Goal: Task Accomplishment & Management: Complete application form

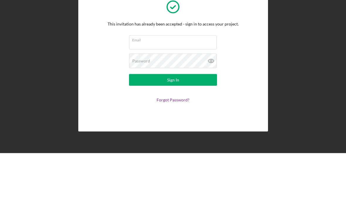
scroll to position [56, 0]
type input "[EMAIL_ADDRESS][DOMAIN_NAME]"
click at [173, 130] on button "Sign In" at bounding box center [173, 136] width 88 height 12
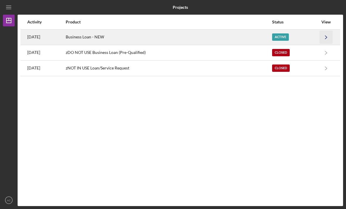
click at [326, 35] on polyline "button" at bounding box center [326, 36] width 2 height 3
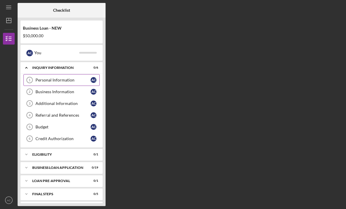
click at [53, 74] on link "Personal Information 1 Personal Information A C" at bounding box center [61, 80] width 76 height 12
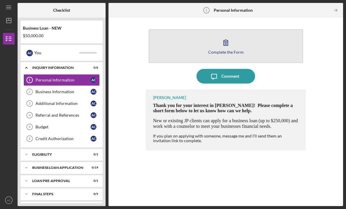
click at [219, 29] on button "Complete the Form Form" at bounding box center [226, 46] width 154 height 34
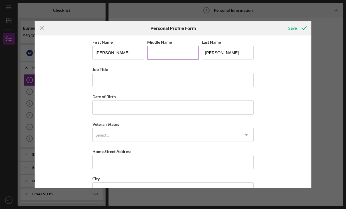
click at [160, 54] on input "Middle Name" at bounding box center [173, 53] width 52 height 14
type input "Moniece"
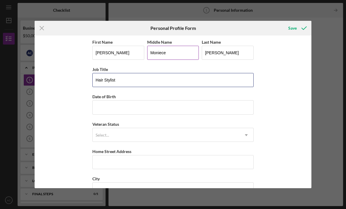
type input "Hair Stylist"
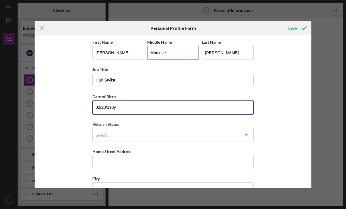
type input "[DATE]"
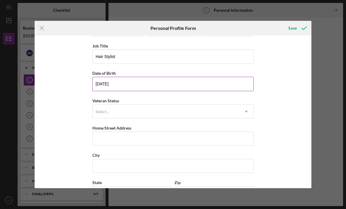
scroll to position [24, 0]
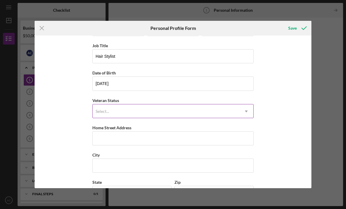
click at [140, 113] on div "Select..." at bounding box center [166, 111] width 146 height 13
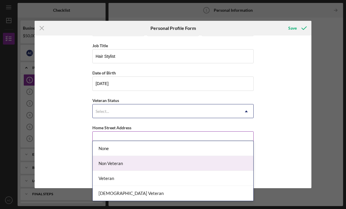
click at [123, 156] on div "Non Veteran" at bounding box center [173, 163] width 161 height 15
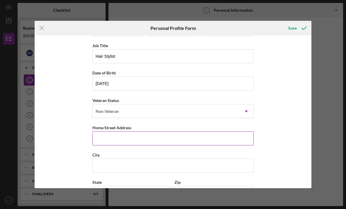
click at [122, 142] on input "Home Street Address" at bounding box center [172, 138] width 161 height 14
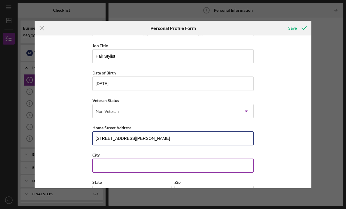
type input "[STREET_ADDRESS][PERSON_NAME]"
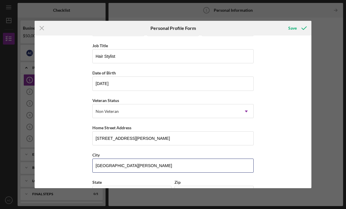
type input "[GEOGRAPHIC_DATA][PERSON_NAME]"
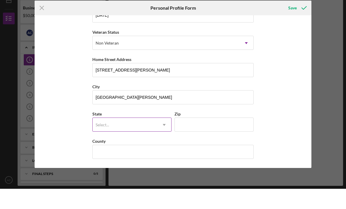
click at [145, 107] on div "First Name [PERSON_NAME] Middle Name Moniece Last Name [PERSON_NAME] Job Title …" at bounding box center [172, 76] width 161 height 218
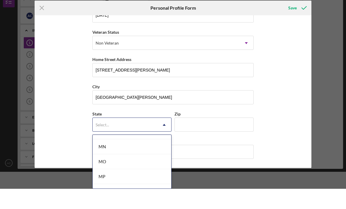
scroll to position [503, 0]
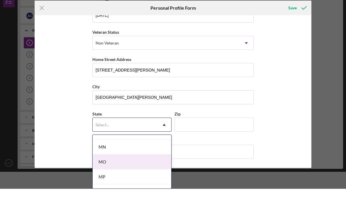
click at [112, 175] on div "MO" at bounding box center [132, 182] width 79 height 15
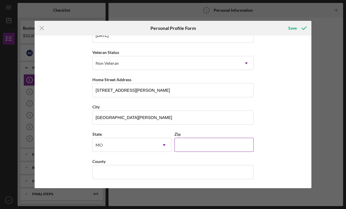
click at [186, 132] on div "Zip" at bounding box center [213, 133] width 79 height 7
drag, startPoint x: 185, startPoint y: 144, endPoint x: 185, endPoint y: 138, distance: 6.4
click at [185, 144] on input "Zip" at bounding box center [213, 145] width 79 height 14
type input "63136"
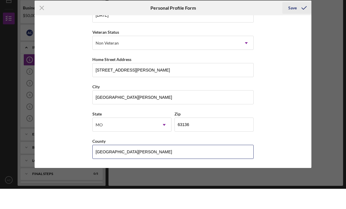
type input "[GEOGRAPHIC_DATA][PERSON_NAME]"
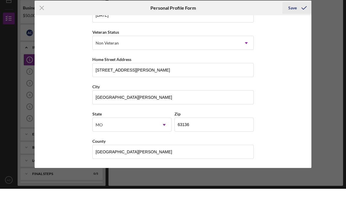
click at [299, 21] on icon "submit" at bounding box center [303, 28] width 15 height 15
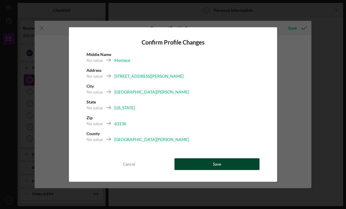
click at [208, 165] on button "Save" at bounding box center [216, 164] width 85 height 12
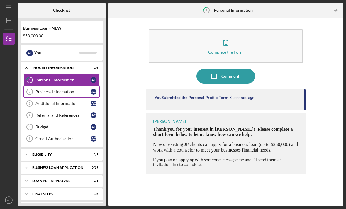
click at [56, 89] on div "Business Information" at bounding box center [62, 91] width 55 height 5
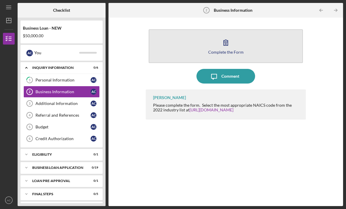
click at [232, 36] on button "Complete the Form Form" at bounding box center [226, 46] width 154 height 34
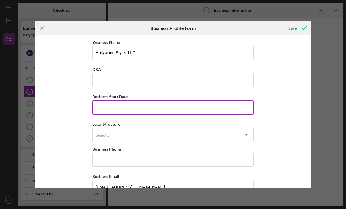
click at [126, 111] on input "Business Start Date" at bounding box center [172, 107] width 161 height 14
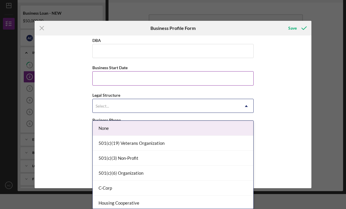
click at [126, 109] on div "Select..." at bounding box center [166, 105] width 146 height 13
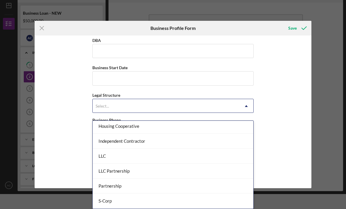
scroll to position [57, 0]
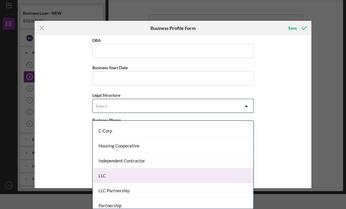
click at [113, 171] on div "LLC" at bounding box center [173, 175] width 161 height 15
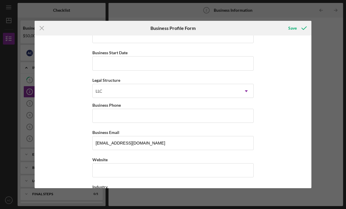
scroll to position [36, 0]
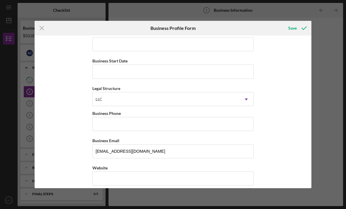
click at [264, 1] on div "Icon/Menu Close Business Profile Form Save Business Name Hollywood Stylez LLC. …" at bounding box center [173, 104] width 346 height 209
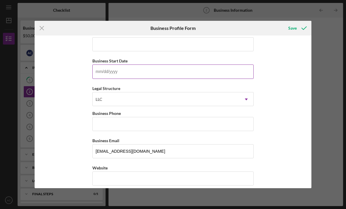
click at [112, 70] on input "Business Start Date" at bounding box center [172, 71] width 161 height 14
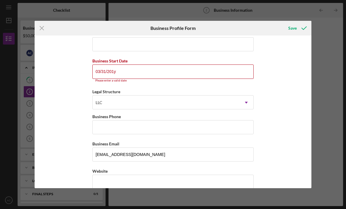
type input "[DATE]"
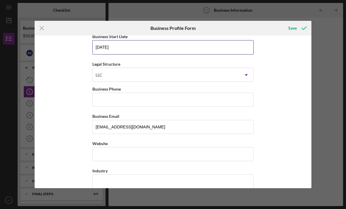
scroll to position [71, 0]
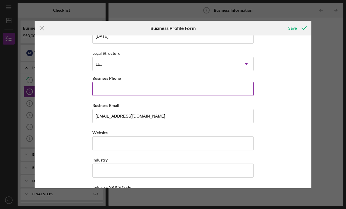
click at [110, 87] on input "Business Phone" at bounding box center [172, 89] width 161 height 14
type input "[PHONE_NUMBER]"
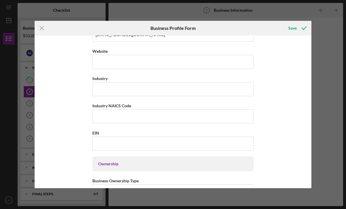
scroll to position [147, 0]
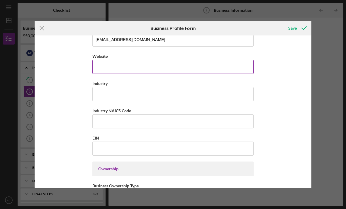
click at [107, 74] on input "Website" at bounding box center [172, 67] width 161 height 14
type input "[DOMAIN_NAME]"
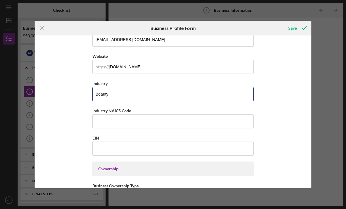
type input "Beauty"
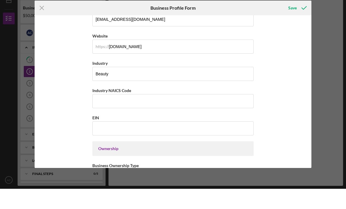
click at [99, 142] on div "Business Name Hollywood Stylez LLC. DBA Business Start Date [DATE] Legal Struct…" at bounding box center [172, 187] width 161 height 593
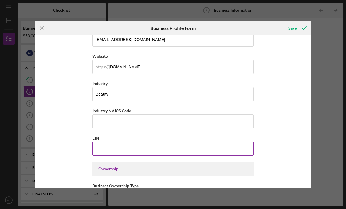
click at [101, 155] on input "EIN" at bounding box center [172, 148] width 161 height 14
type input "[US_EMPLOYER_IDENTIFICATION_NUMBER]"
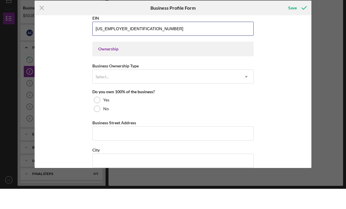
scroll to position [255, 0]
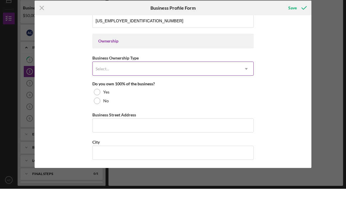
click at [103, 87] on div "Select..." at bounding box center [101, 89] width 13 height 5
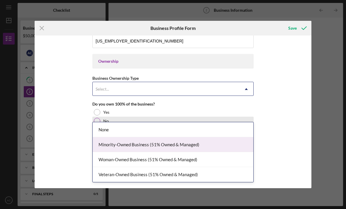
click at [117, 137] on div "Minority-Owned Business (51% Owned & Managed)" at bounding box center [173, 144] width 161 height 15
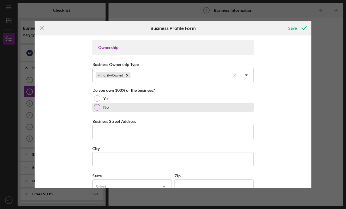
scroll to position [269, 0]
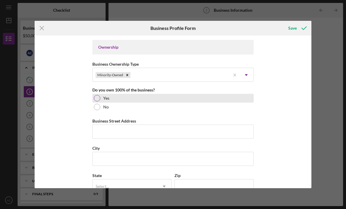
click at [102, 103] on div "Yes" at bounding box center [172, 98] width 161 height 9
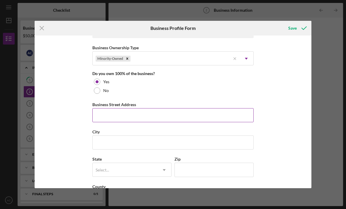
scroll to position [286, 0]
click at [101, 118] on input "Business Street Address" at bounding box center [172, 115] width 161 height 14
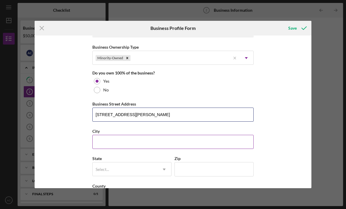
type input "[STREET_ADDRESS][PERSON_NAME]"
type input "[GEOGRAPHIC_DATA][PERSON_NAME]"
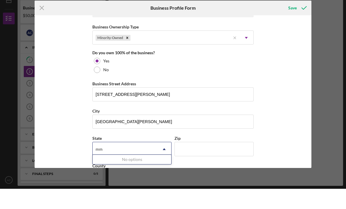
type input "m"
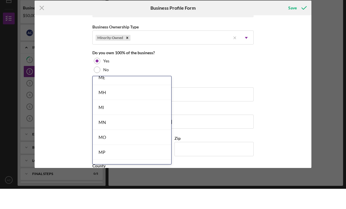
scroll to position [474, 0]
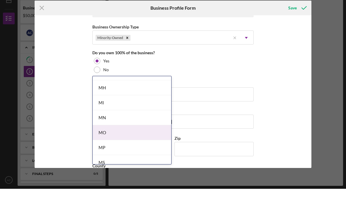
click at [105, 145] on div "MO" at bounding box center [132, 152] width 79 height 15
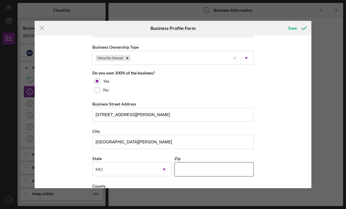
click at [188, 175] on div "Icon/Menu Close Business Profile Form Save Business Name Hollywood Stylez LLC. …" at bounding box center [173, 104] width 346 height 209
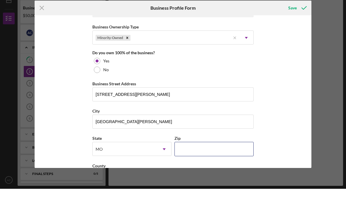
type input "63136"
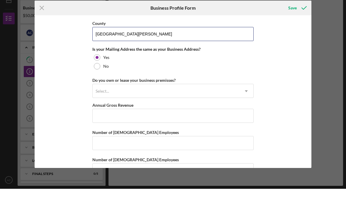
scroll to position [429, 0]
type input "[GEOGRAPHIC_DATA][PERSON_NAME]"
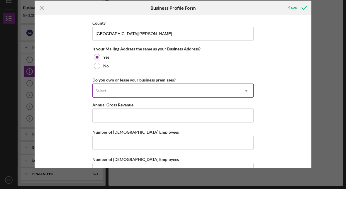
click at [115, 104] on div "Select..." at bounding box center [166, 110] width 146 height 13
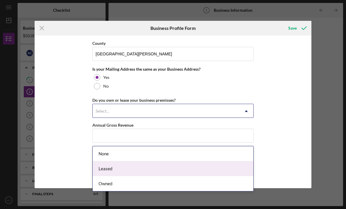
click at [108, 161] on div "Leased" at bounding box center [173, 168] width 161 height 15
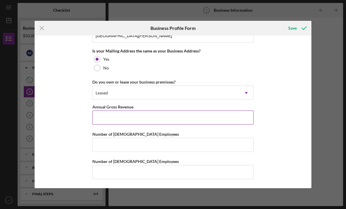
scroll to position [456, 0]
click at [114, 113] on input "Annual Gross Revenue" at bounding box center [172, 117] width 161 height 14
type input "$5"
type input "$60,000"
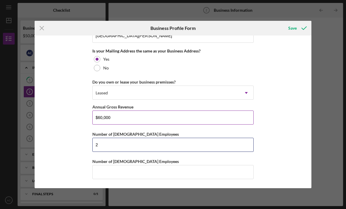
type input "2"
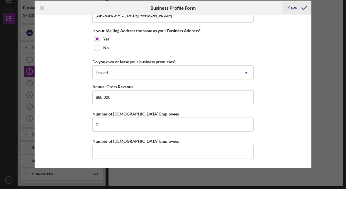
click at [299, 21] on icon "submit" at bounding box center [303, 28] width 15 height 15
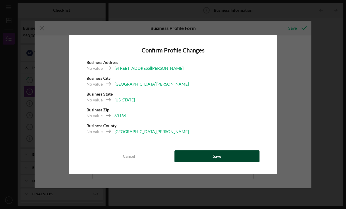
click at [224, 159] on button "Save" at bounding box center [216, 156] width 85 height 12
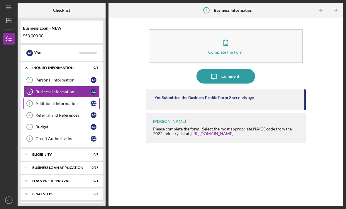
click at [61, 101] on div "Additional Information" at bounding box center [62, 103] width 55 height 5
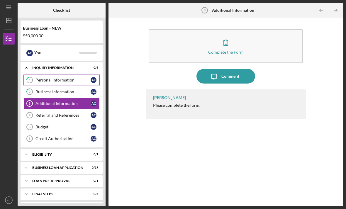
click at [61, 74] on link "1 Personal Information A C" at bounding box center [61, 80] width 76 height 12
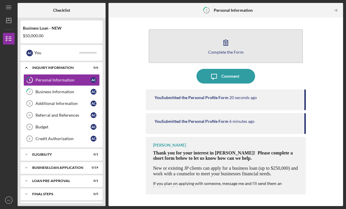
click at [165, 29] on button "Complete the Form Form" at bounding box center [226, 46] width 154 height 34
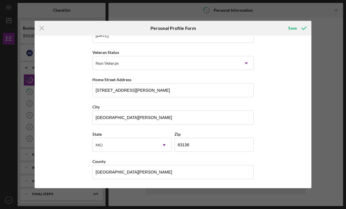
scroll to position [76, 0]
click at [300, 28] on icon "submit" at bounding box center [303, 28] width 15 height 15
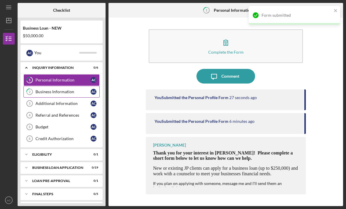
click at [42, 89] on div "Business Information" at bounding box center [62, 91] width 55 height 5
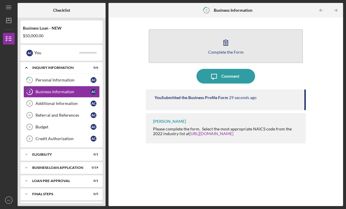
click at [178, 29] on button "Complete the Form Form" at bounding box center [226, 46] width 154 height 34
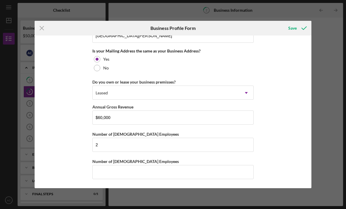
scroll to position [456, 0]
click at [302, 28] on icon "submit" at bounding box center [303, 28] width 15 height 15
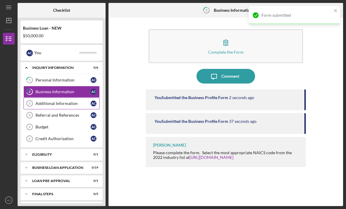
click at [75, 101] on div "Additional Information" at bounding box center [62, 103] width 55 height 5
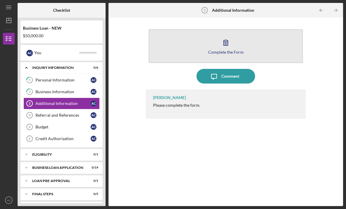
click at [191, 36] on button "Complete the Form Form" at bounding box center [226, 46] width 154 height 34
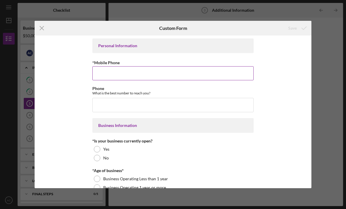
click at [135, 74] on input "*Mobile Phone" at bounding box center [172, 73] width 161 height 14
type input "[PHONE_NUMBER]"
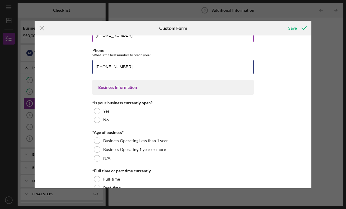
scroll to position [40, 0]
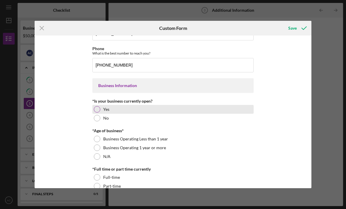
click at [95, 111] on div at bounding box center [97, 109] width 6 height 6
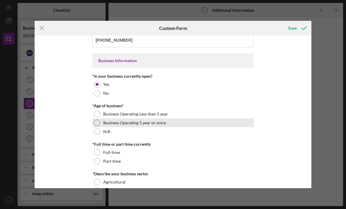
scroll to position [65, 0]
click at [97, 124] on div at bounding box center [97, 122] width 6 height 6
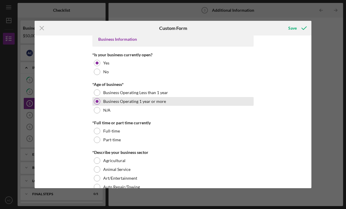
scroll to position [89, 0]
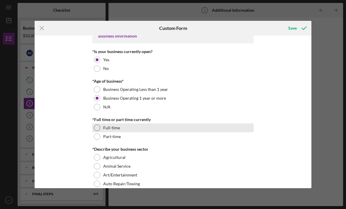
click at [96, 130] on div at bounding box center [97, 127] width 6 height 6
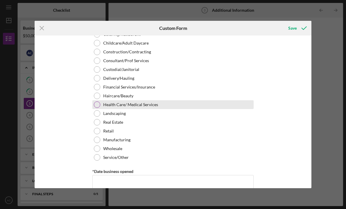
scroll to position [248, 0]
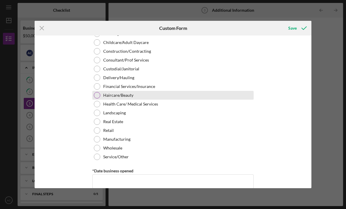
click at [97, 97] on div at bounding box center [97, 95] width 6 height 6
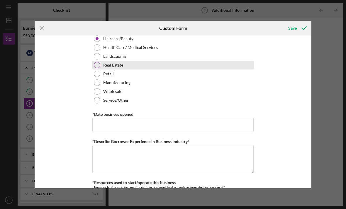
scroll to position [312, 0]
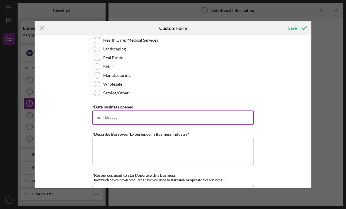
click at [115, 122] on input "*Date business opened" at bounding box center [172, 117] width 161 height 14
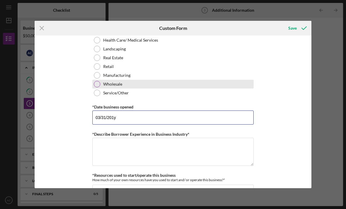
type input "[DATE]"
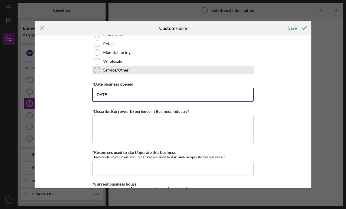
scroll to position [335, 0]
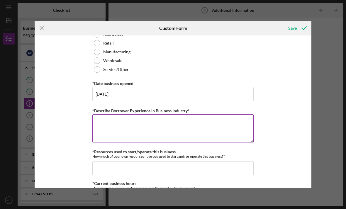
click at [103, 129] on textarea "*Describe Borrower Experience in Business Industry*" at bounding box center [172, 128] width 161 height 28
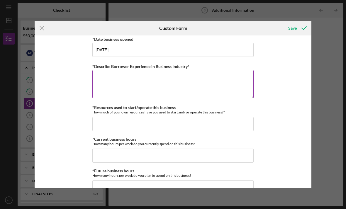
scroll to position [371, 0]
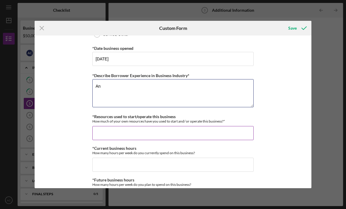
type textarea "A"
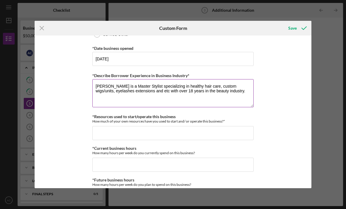
scroll to position [385, 0]
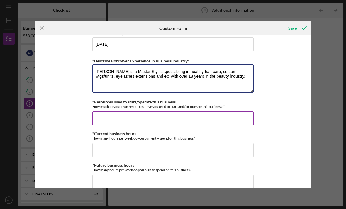
type textarea "[PERSON_NAME] is a Master Stylist specializing in healthy hair care, custom wig…"
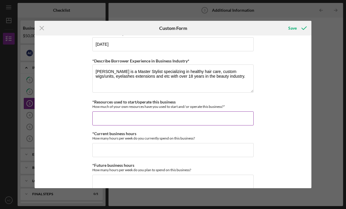
click at [112, 121] on input "*Resources used to start/operate this business" at bounding box center [172, 118] width 161 height 14
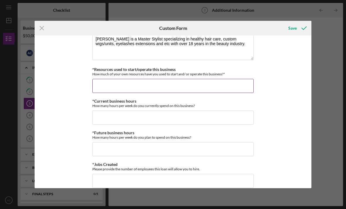
scroll to position [418, 0]
click at [119, 83] on input "*Resources used to start/operate this business" at bounding box center [172, 86] width 161 height 14
type input "$1"
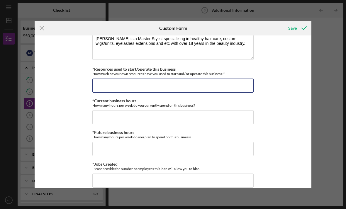
type input "$1"
type input "$60,000"
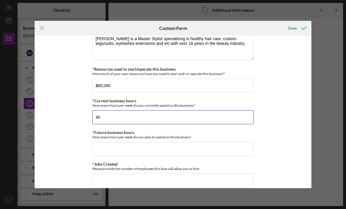
type input "4"
type input "-"
type input "4"
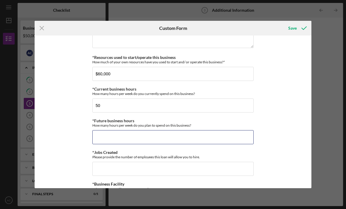
scroll to position [431, 0]
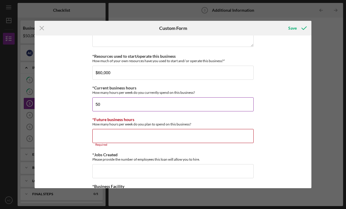
click at [106, 108] on input "50" at bounding box center [172, 104] width 161 height 14
type input "5"
type input "40"
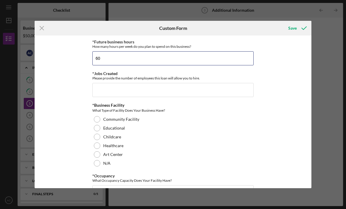
scroll to position [509, 0]
type input "60"
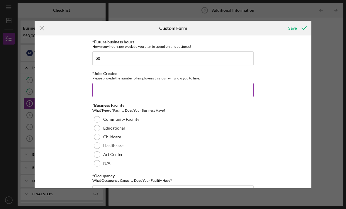
click at [106, 97] on input "*Jobs Created" at bounding box center [172, 90] width 161 height 14
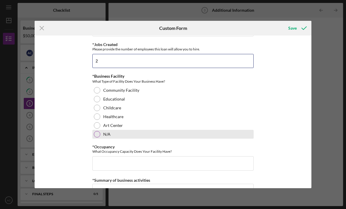
type input "2"
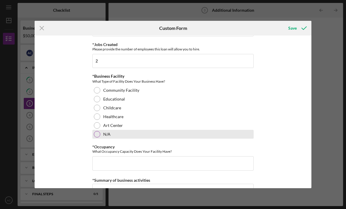
click at [96, 137] on div at bounding box center [97, 134] width 6 height 6
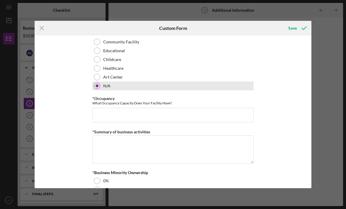
scroll to position [595, 0]
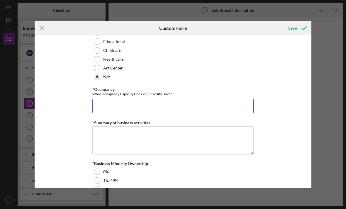
click at [114, 111] on input "*Occupancy" at bounding box center [172, 106] width 161 height 14
type input "6"
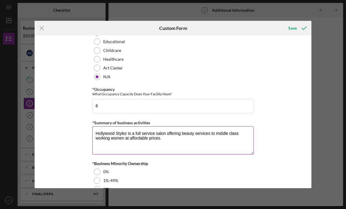
click at [216, 139] on textarea "Hollywood Stylez is a full service salon offering beauty services to middle cla…" at bounding box center [172, 140] width 161 height 28
click at [169, 142] on textarea "Hollywood Stylez is a full service salon offering beauty services too middle cl…" at bounding box center [172, 140] width 161 height 28
click at [218, 137] on textarea "Hollywood Stylez is a full service salon offering beauty services too middle cl…" at bounding box center [172, 140] width 161 height 28
click at [164, 144] on textarea "Hollywood Stylez is a full service salon offering beauty services to middle cla…" at bounding box center [172, 140] width 161 height 28
click at [212, 138] on textarea "Hollywood Stylez is a full service salon offering beauty services to middle cla…" at bounding box center [172, 140] width 161 height 28
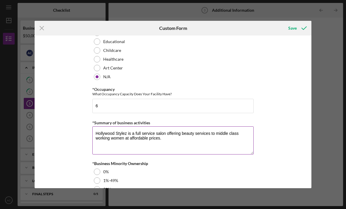
click at [211, 139] on textarea "Hollywood Stylez is a full service salon offering beauty services to middle cla…" at bounding box center [172, 140] width 161 height 28
click at [214, 140] on textarea "Hollywood Stylez is a full service salon offering beauty services to middle cla…" at bounding box center [172, 140] width 161 height 28
click at [214, 139] on textarea "Hollywood Stylez is a full service salon offering beauty services to middle cla…" at bounding box center [172, 140] width 161 height 28
click at [180, 140] on textarea "Hollywood Stylez is a full service salon offering beauty services to middle cla…" at bounding box center [172, 140] width 161 height 28
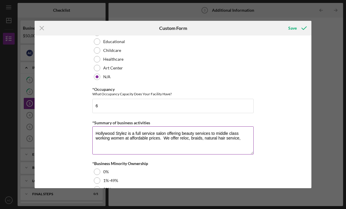
click at [182, 140] on textarea "Hollywood Stylez is a full service salon offering beauty services to middle cla…" at bounding box center [172, 140] width 161 height 28
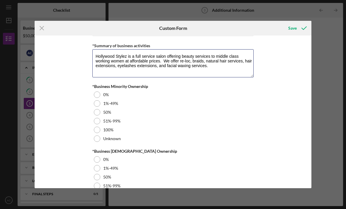
scroll to position [698, 0]
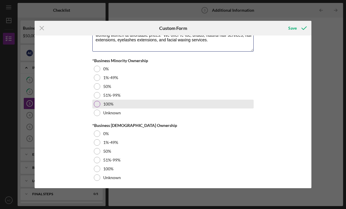
type textarea "Hollywood Stylez is a full service salon offering beauty services to middle cla…"
click at [96, 107] on div at bounding box center [97, 104] width 6 height 6
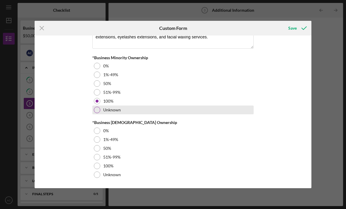
scroll to position [705, 0]
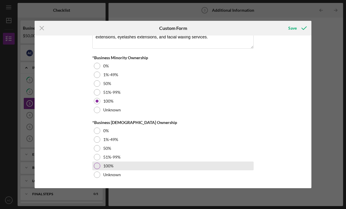
click at [105, 168] on label "100%" at bounding box center [108, 165] width 10 height 5
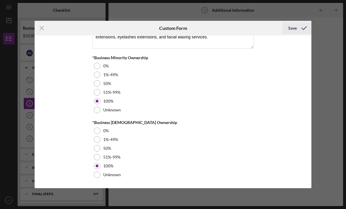
click at [300, 25] on icon "submit" at bounding box center [303, 28] width 15 height 15
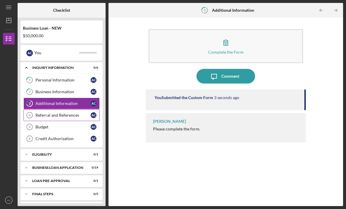
click at [69, 113] on div "Referral and References" at bounding box center [62, 115] width 55 height 5
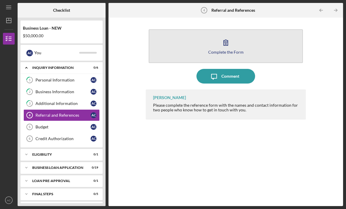
click at [210, 50] on div "Complete the Form" at bounding box center [225, 52] width 35 height 4
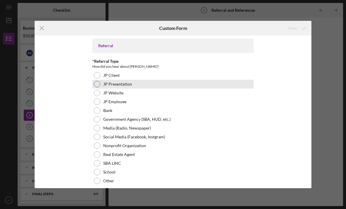
click at [95, 88] on div "JP Presentation" at bounding box center [172, 84] width 161 height 9
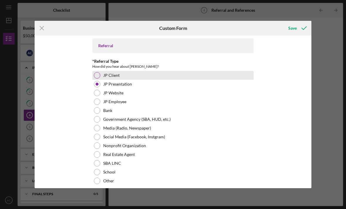
click at [97, 76] on div at bounding box center [97, 75] width 6 height 6
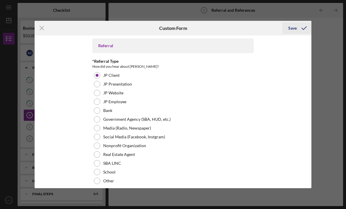
click at [294, 29] on div "Save" at bounding box center [292, 28] width 8 height 12
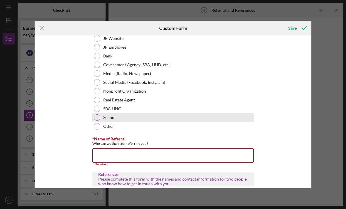
scroll to position [44, 0]
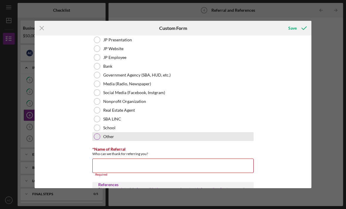
click at [97, 140] on div at bounding box center [97, 136] width 6 height 6
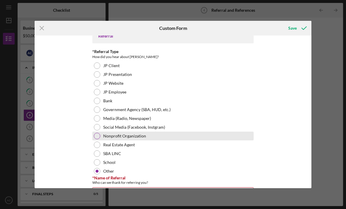
scroll to position [10, 0]
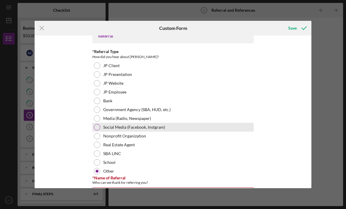
click at [97, 129] on div at bounding box center [97, 127] width 6 height 6
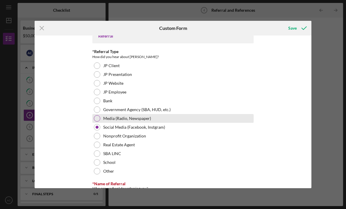
scroll to position [9, 0]
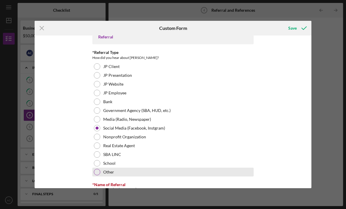
click at [98, 173] on div at bounding box center [97, 172] width 6 height 6
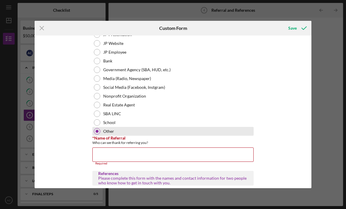
scroll to position [50, 0]
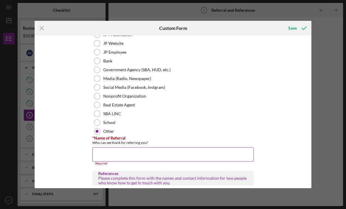
click at [100, 160] on input "*Name of Referral" at bounding box center [172, 154] width 161 height 14
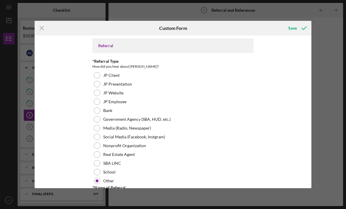
scroll to position [0, 0]
type input "N/A"
click at [293, 30] on div "Save" at bounding box center [292, 28] width 8 height 12
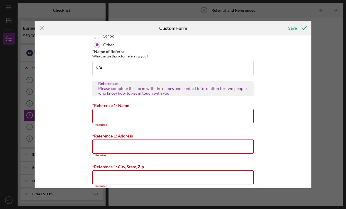
scroll to position [136, 0]
click at [98, 117] on input "*Reference 1- Name" at bounding box center [172, 116] width 161 height 14
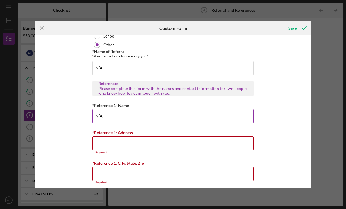
type input "N/A"
drag, startPoint x: 103, startPoint y: 117, endPoint x: 91, endPoint y: 117, distance: 11.7
click at [91, 117] on div "Referral *Referral Type How did you hear about [PERSON_NAME]? JP Client JP Pres…" at bounding box center [173, 111] width 277 height 152
click at [103, 117] on input "N/A" at bounding box center [172, 116] width 161 height 14
drag, startPoint x: 103, startPoint y: 117, endPoint x: 93, endPoint y: 116, distance: 10.0
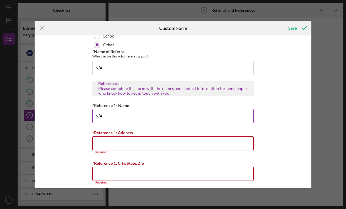
click at [93, 115] on input "N/A" at bounding box center [172, 116] width 161 height 14
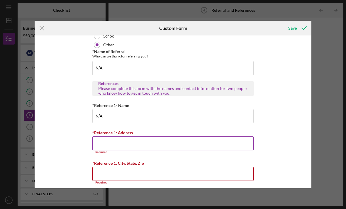
click at [97, 143] on input "*Reference 1: Address" at bounding box center [172, 143] width 161 height 14
paste input "N/A"
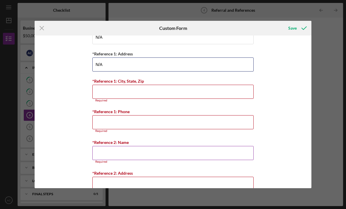
scroll to position [214, 0]
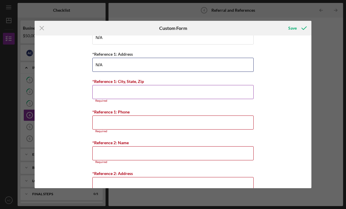
type input "N/A"
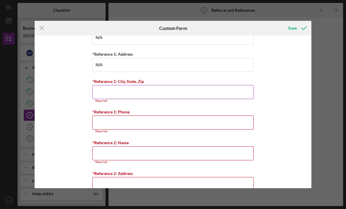
click at [102, 97] on input "*Reference 1: City, State, Zip" at bounding box center [172, 92] width 161 height 14
paste input "N/A"
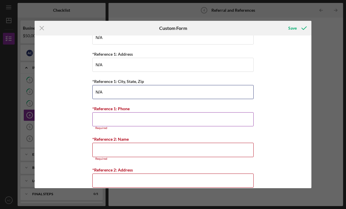
type input "N/A"
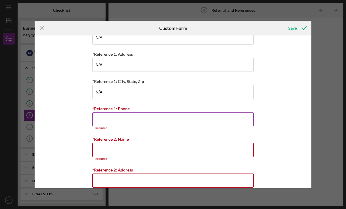
click at [105, 125] on input "*Reference 1: Phone" at bounding box center [172, 119] width 161 height 14
paste input
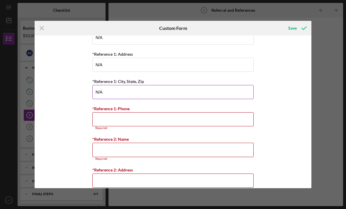
drag, startPoint x: 107, startPoint y: 97, endPoint x: 92, endPoint y: 94, distance: 15.3
click at [92, 94] on input "N/A" at bounding box center [172, 92] width 161 height 14
drag, startPoint x: 103, startPoint y: 94, endPoint x: 94, endPoint y: 94, distance: 9.4
click at [94, 94] on input "N/A" at bounding box center [172, 92] width 161 height 14
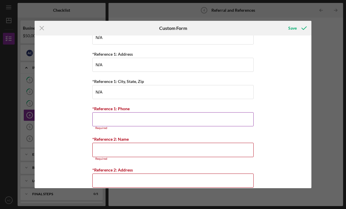
click at [103, 121] on input "*Reference 1: Phone" at bounding box center [172, 119] width 161 height 14
paste input
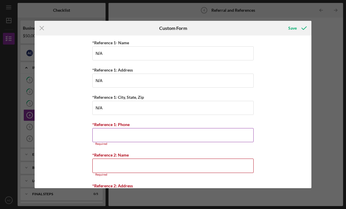
scroll to position [197, 0]
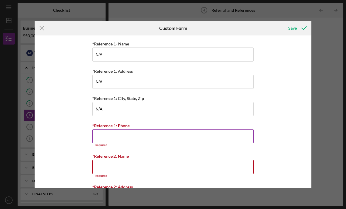
click at [115, 143] on input "*Reference 1: Phone" at bounding box center [172, 136] width 161 height 14
click at [112, 111] on input "N/A" at bounding box center [172, 109] width 161 height 14
click at [99, 143] on input "*Reference 1: Phone" at bounding box center [172, 136] width 161 height 14
click at [152, 116] on input "N/A" at bounding box center [172, 109] width 161 height 14
click at [121, 143] on input "*Reference 1: Phone" at bounding box center [172, 136] width 161 height 14
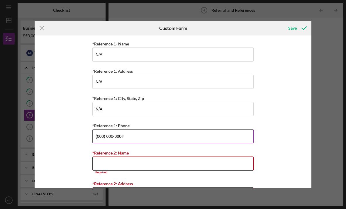
type input "(000) 000-0000"
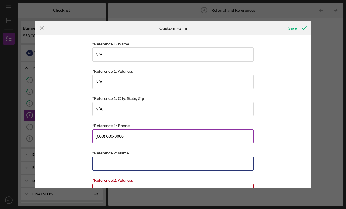
type input "–"
type input "0"
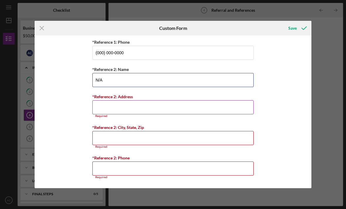
scroll to position [285, 0]
type input "N/A"
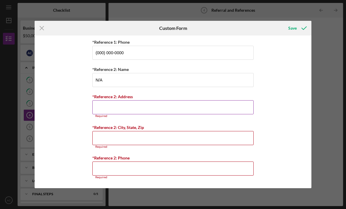
click at [137, 103] on input "*Reference 2: Address" at bounding box center [172, 107] width 161 height 14
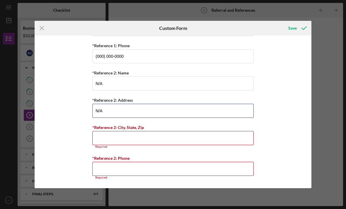
type input "N/A"
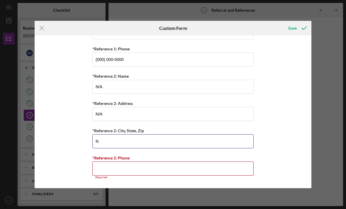
scroll to position [279, 0]
type input "N/A"
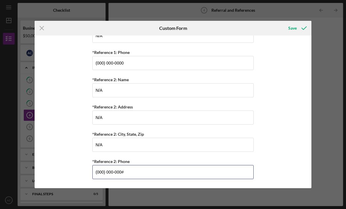
type input "(000) 000-0000"
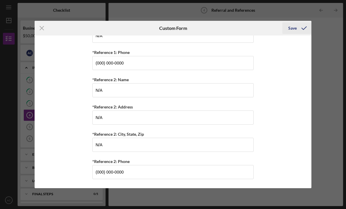
scroll to position [276, 0]
click at [296, 32] on div "Save" at bounding box center [292, 28] width 8 height 12
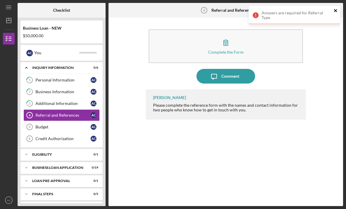
click at [333, 10] on icon "close" at bounding box center [335, 10] width 4 height 5
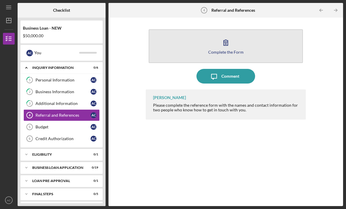
click at [243, 33] on button "Complete the Form Form" at bounding box center [226, 46] width 154 height 34
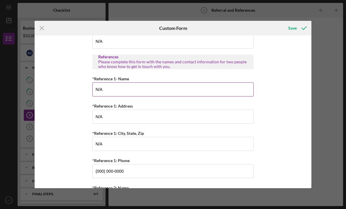
scroll to position [148, 0]
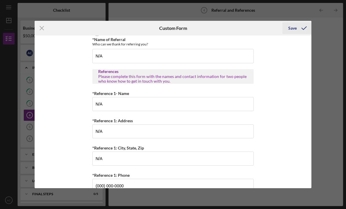
click at [300, 28] on icon "submit" at bounding box center [303, 28] width 15 height 15
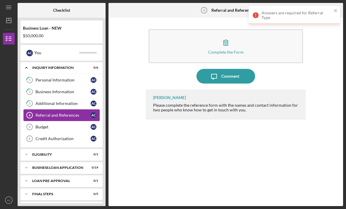
click at [62, 109] on link "Referral and References 4 Referral and References A C" at bounding box center [61, 115] width 76 height 12
click at [69, 109] on link "Referral and References 4 Referral and References A C" at bounding box center [61, 115] width 76 height 12
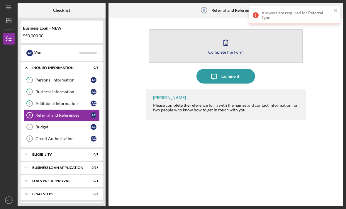
click at [190, 36] on button "Complete the Form Form" at bounding box center [226, 46] width 154 height 34
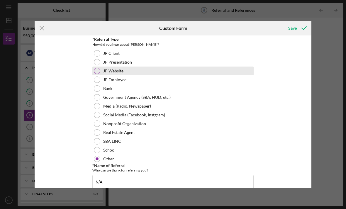
scroll to position [22, 0]
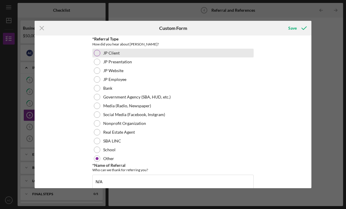
click at [96, 55] on div at bounding box center [97, 53] width 6 height 6
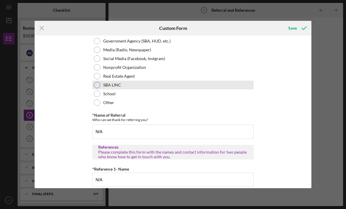
scroll to position [83, 0]
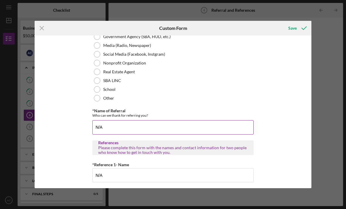
click at [113, 132] on input "N/A" at bounding box center [172, 127] width 161 height 14
type input "N"
type input "[PERSON_NAME]"
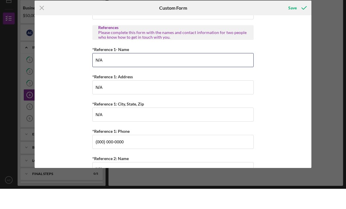
scroll to position [176, 0]
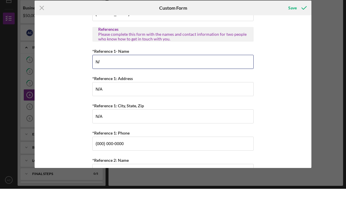
type input "N"
type input "[PERSON_NAME]"
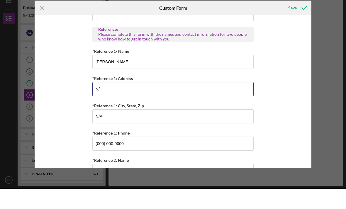
type input "N"
type input "[STREET_ADDRESS]"
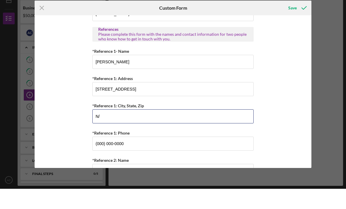
type input "N"
type input "[GEOGRAPHIC_DATA][PERSON_NAME]"
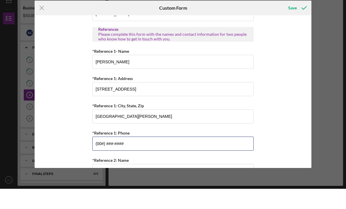
type input "(0##) ###-####"
type input "[PHONE_NUMBER]"
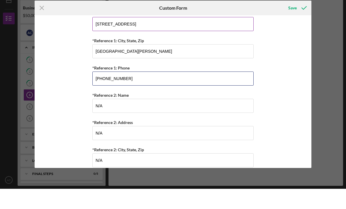
scroll to position [252, 0]
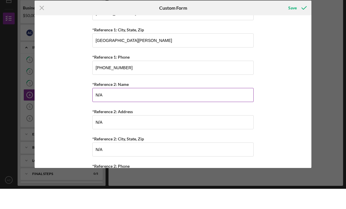
click at [116, 108] on input "N/A" at bounding box center [172, 115] width 161 height 14
type input "N"
type input "[PERSON_NAME]"
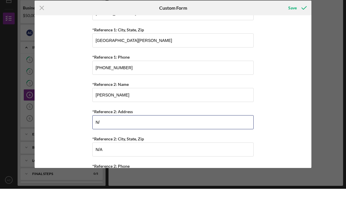
type input "N"
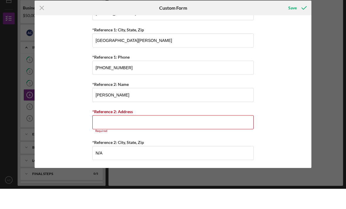
type input "4"
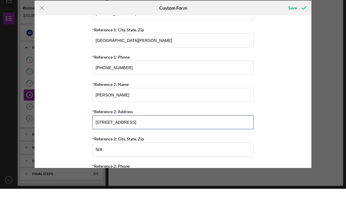
type input "[STREET_ADDRESS]"
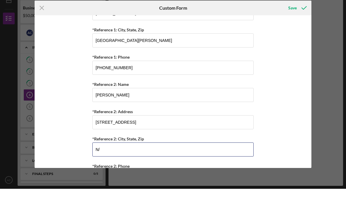
type input "N"
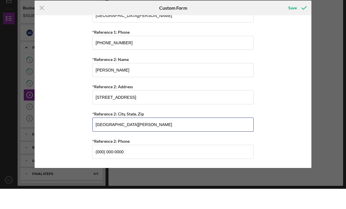
scroll to position [282, 0]
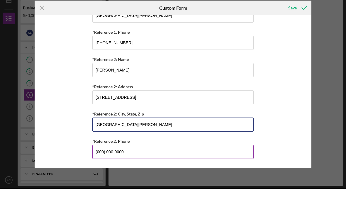
type input "[GEOGRAPHIC_DATA][PERSON_NAME]"
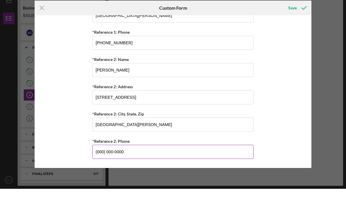
click at [121, 165] on input "(000) 000-0000" at bounding box center [172, 172] width 161 height 14
type input "(0##) ###-####"
type input "[PHONE_NUMBER]"
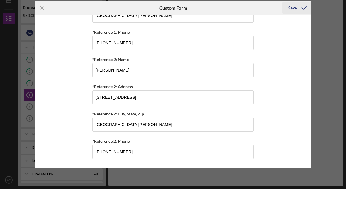
click at [297, 21] on icon "submit" at bounding box center [303, 28] width 15 height 15
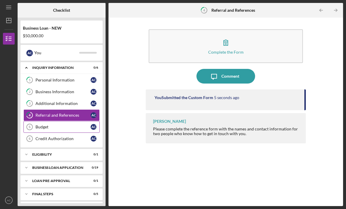
click at [88, 124] on div "Budget" at bounding box center [62, 126] width 55 height 5
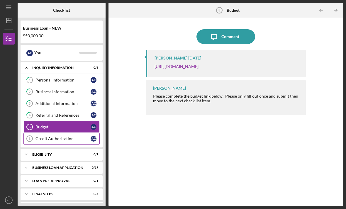
click at [75, 136] on div "Credit Authorization" at bounding box center [62, 138] width 55 height 5
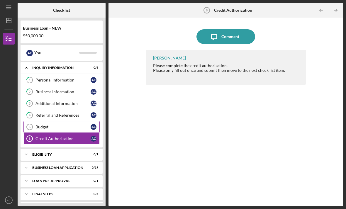
click at [70, 121] on link "Budget 5 Budget A C" at bounding box center [61, 127] width 76 height 12
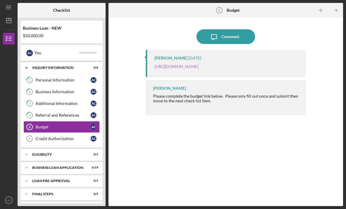
click at [198, 64] on link "[URL][DOMAIN_NAME]" at bounding box center [176, 66] width 44 height 5
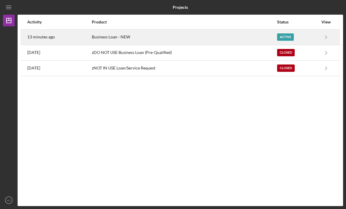
click at [299, 38] on div "Active" at bounding box center [297, 37] width 41 height 15
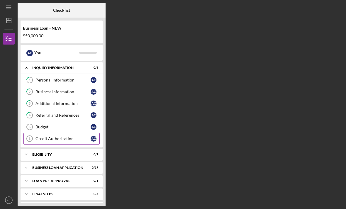
click at [79, 139] on div "Credit Authorization" at bounding box center [62, 138] width 55 height 5
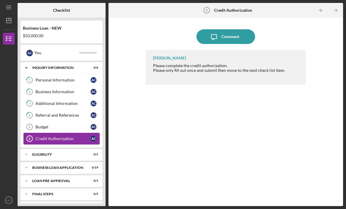
scroll to position [19, 0]
click at [49, 121] on link "Budget 5 Budget A C" at bounding box center [61, 127] width 76 height 12
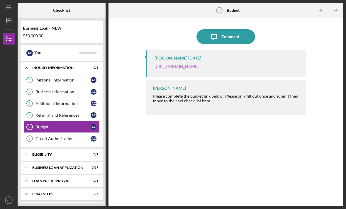
click at [174, 64] on link "[URL][DOMAIN_NAME]" at bounding box center [176, 66] width 44 height 5
click at [45, 136] on div "Credit Authorization" at bounding box center [62, 138] width 55 height 5
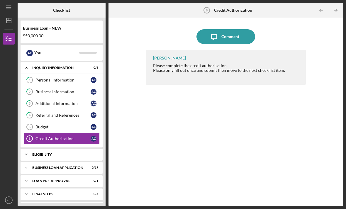
click at [68, 153] on div "ELIGIBILITY" at bounding box center [63, 155] width 63 height 4
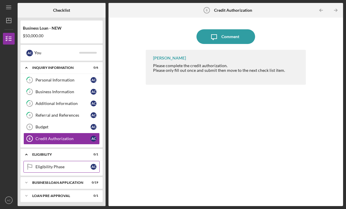
click at [36, 159] on icon "Eligibility Phase" at bounding box center [29, 166] width 15 height 15
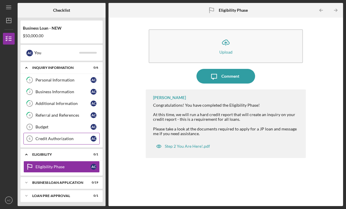
click at [79, 133] on link "Credit Authorization 6 Credit Authorization A C" at bounding box center [61, 139] width 76 height 12
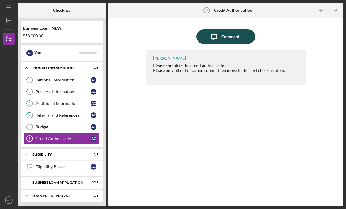
click at [218, 29] on icon "Icon/Message" at bounding box center [214, 36] width 15 height 15
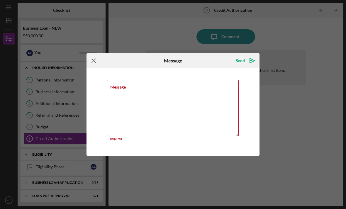
click at [90, 62] on icon "Icon/Menu Close" at bounding box center [93, 60] width 15 height 15
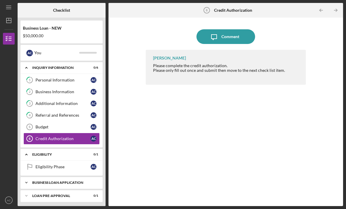
click at [72, 181] on div "BUSINESS LOAN APPLICATION" at bounding box center [63, 183] width 63 height 4
click at [71, 189] on link "Business Canvas 7 Business Canvas A C" at bounding box center [61, 195] width 76 height 12
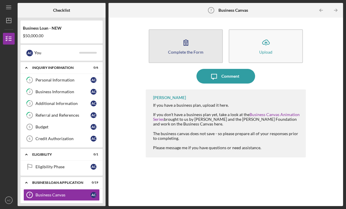
click at [176, 40] on button "Complete the Form Form" at bounding box center [186, 46] width 74 height 34
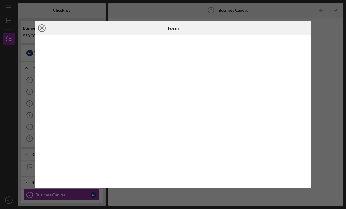
click at [41, 24] on icon "Icon/Close" at bounding box center [42, 28] width 15 height 15
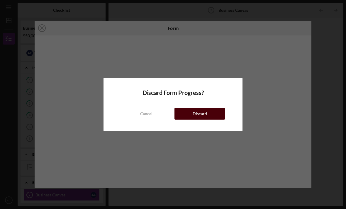
click at [187, 113] on button "Discard" at bounding box center [199, 114] width 50 height 12
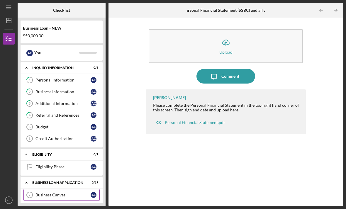
click at [61, 189] on link "Business Canvas 7 Business Canvas A C" at bounding box center [61, 195] width 76 height 12
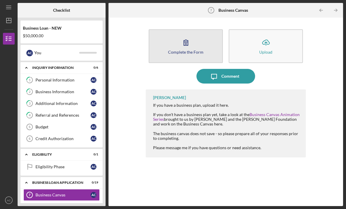
click at [165, 29] on button "Complete the Form Form" at bounding box center [186, 46] width 74 height 34
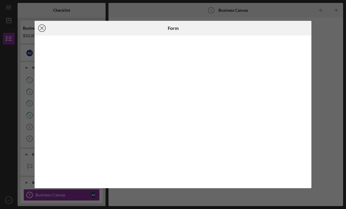
click at [45, 33] on icon "Icon/Close" at bounding box center [42, 28] width 15 height 15
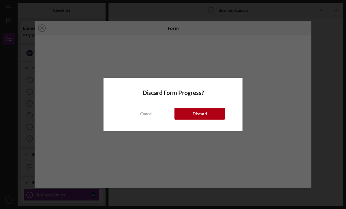
click at [224, 121] on div "Discard Form Progress? Cancel Discard" at bounding box center [172, 105] width 139 height 54
click at [216, 119] on div "Cancel Discard" at bounding box center [173, 107] width 104 height 23
click at [216, 109] on button "Discard" at bounding box center [199, 114] width 50 height 12
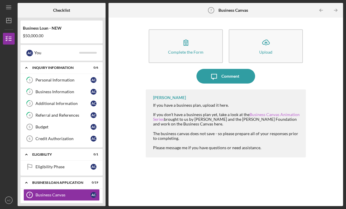
click at [265, 112] on link "Business Canvas Animation Series" at bounding box center [226, 117] width 146 height 10
click at [61, 204] on div "Personal Income (last 30 days)" at bounding box center [62, 206] width 55 height 5
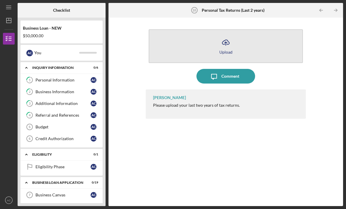
click at [163, 40] on button "Icon/Upload Upload" at bounding box center [226, 46] width 154 height 34
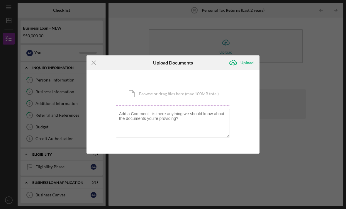
click at [137, 95] on div "Icon/Document Browse or drag files here (max 100MB total) Tap to choose files o…" at bounding box center [173, 94] width 114 height 24
click at [92, 62] on icon "Icon/Menu Close" at bounding box center [93, 62] width 15 height 15
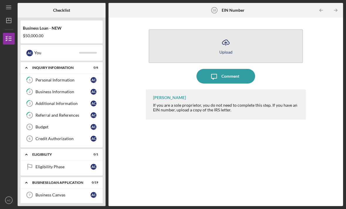
click at [199, 29] on button "Icon/Upload Upload" at bounding box center [226, 46] width 154 height 34
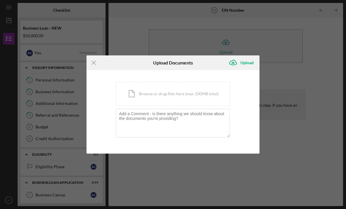
click at [140, 46] on div "Icon/Menu Close Upload Documents Icon/Upload Upload You're uploading documents …" at bounding box center [173, 104] width 346 height 209
click at [88, 63] on icon "Icon/Menu Close" at bounding box center [93, 62] width 15 height 15
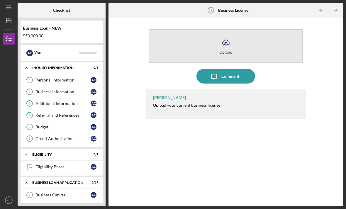
click at [185, 29] on button "Icon/Upload Upload" at bounding box center [226, 46] width 154 height 34
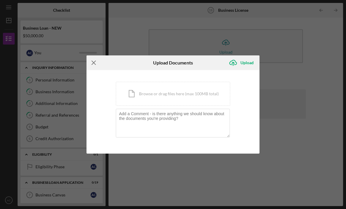
click at [92, 60] on icon "Icon/Menu Close" at bounding box center [93, 62] width 15 height 15
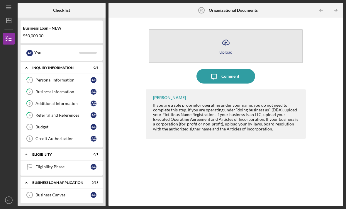
click at [193, 36] on button "Icon/Upload Upload" at bounding box center [226, 46] width 154 height 34
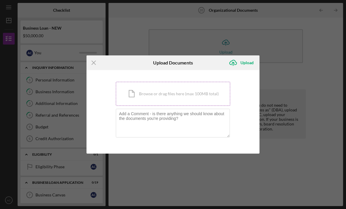
click at [131, 103] on div "Icon/Document Browse or drag files here (max 100MB total) Tap to choose files o…" at bounding box center [173, 94] width 114 height 24
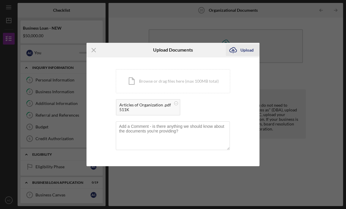
click at [243, 50] on div "Upload" at bounding box center [246, 50] width 13 height 12
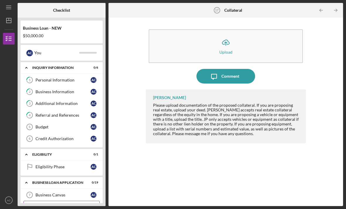
click at [34, 199] on icon "Personal Income (last 30 days) 8" at bounding box center [29, 206] width 15 height 15
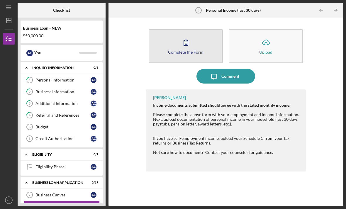
click at [175, 29] on button "Complete the Form Form" at bounding box center [186, 46] width 74 height 34
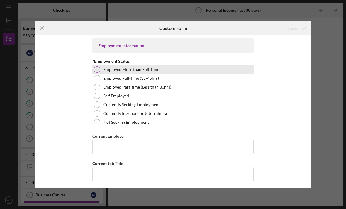
click at [100, 71] on div at bounding box center [97, 69] width 6 height 6
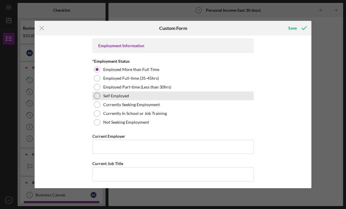
click at [95, 96] on div at bounding box center [97, 96] width 6 height 6
